Goal: Transaction & Acquisition: Purchase product/service

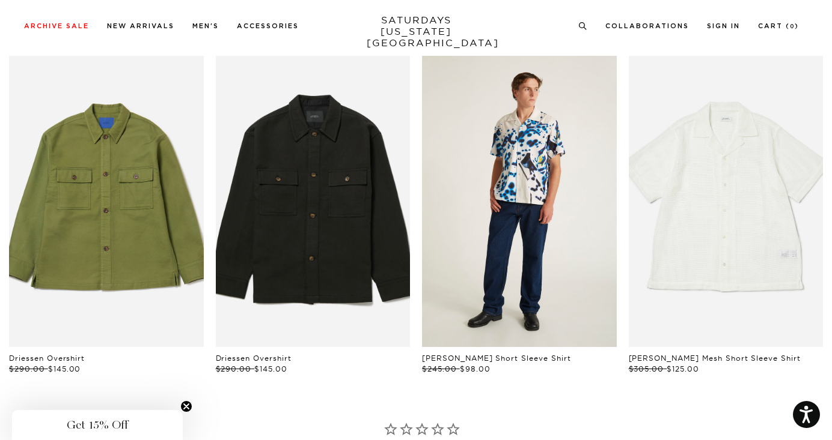
scroll to position [577, 0]
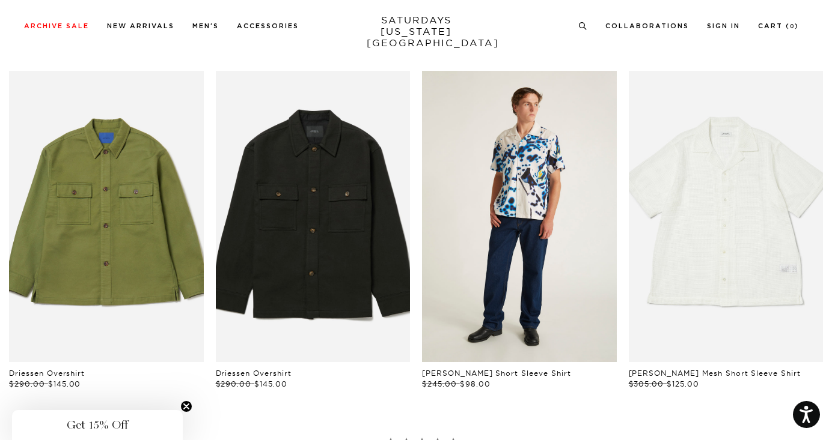
click at [524, 167] on link "files/M32420SS01-IVORY_03.jpg" at bounding box center [519, 216] width 195 height 291
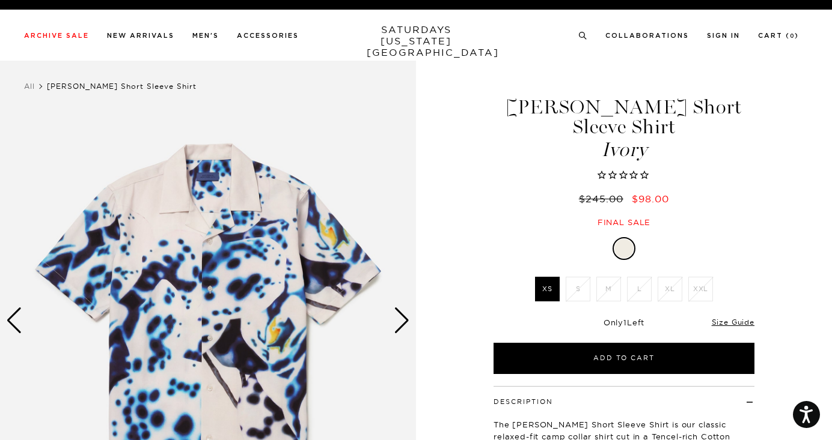
click at [398, 332] on div "Next slide" at bounding box center [402, 321] width 16 height 26
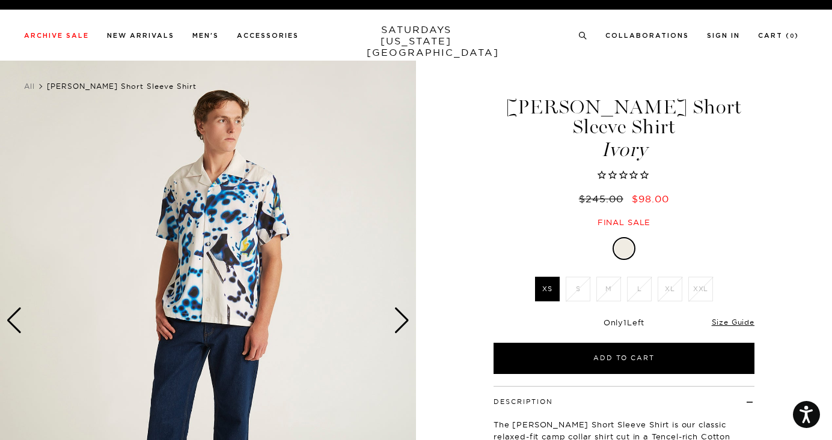
click at [398, 332] on div "Next slide" at bounding box center [402, 321] width 16 height 26
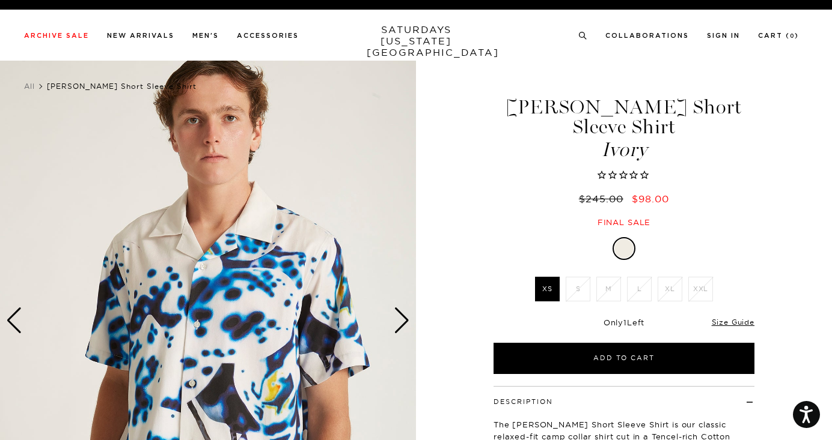
click at [397, 322] on div "Next slide" at bounding box center [402, 321] width 16 height 26
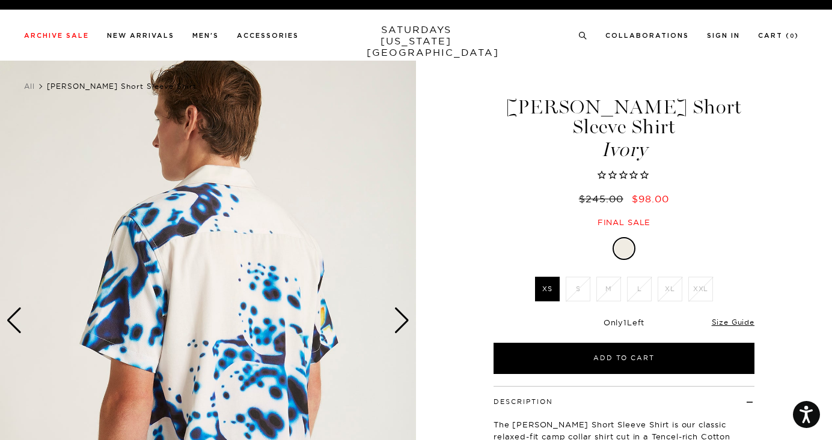
click at [397, 322] on div "Next slide" at bounding box center [402, 321] width 16 height 26
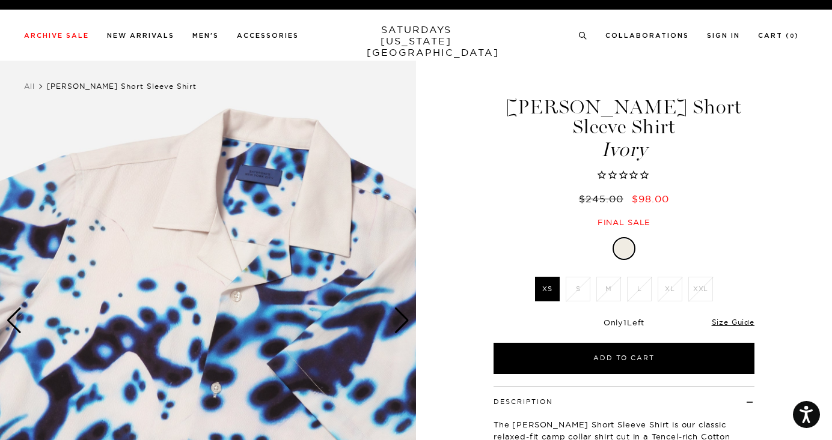
click at [397, 322] on div "Next slide" at bounding box center [402, 321] width 16 height 26
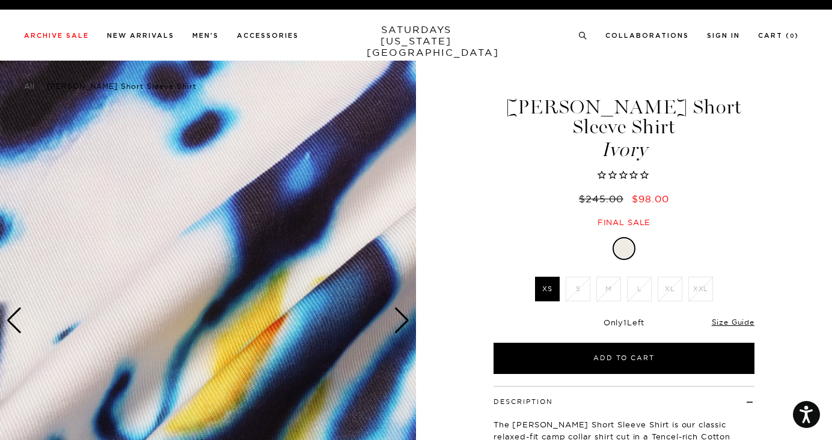
click at [397, 322] on div "Next slide" at bounding box center [402, 321] width 16 height 26
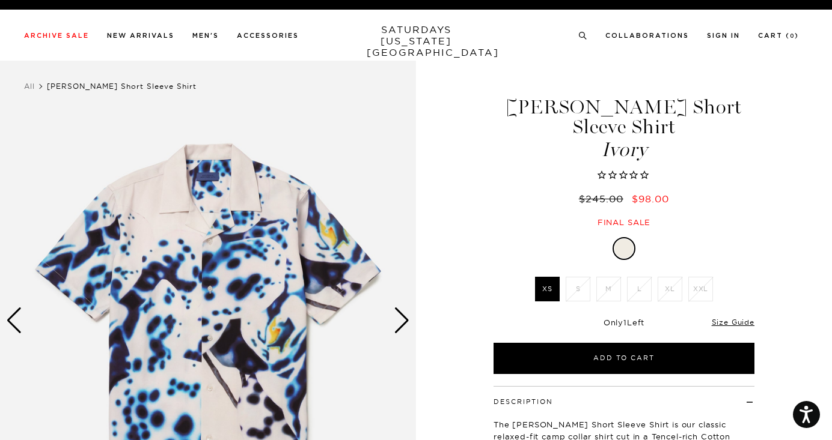
click at [397, 322] on div "Next slide" at bounding box center [402, 321] width 16 height 26
